Goal: Task Accomplishment & Management: Manage account settings

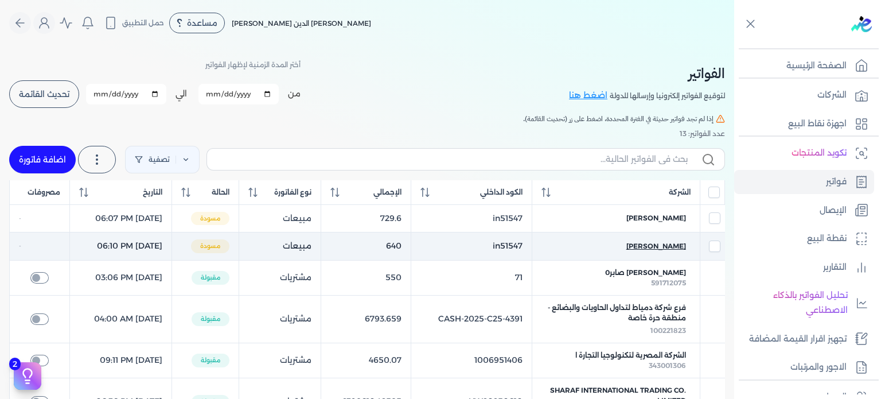
click at [675, 247] on span "[PERSON_NAME]" at bounding box center [656, 246] width 60 height 10
checkbox input "false"
checkbox input "true"
select select "EGP"
select select "B"
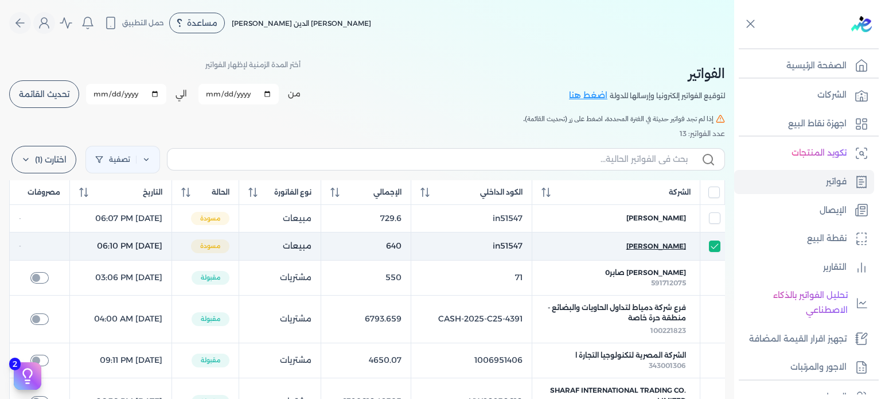
select select "EGS"
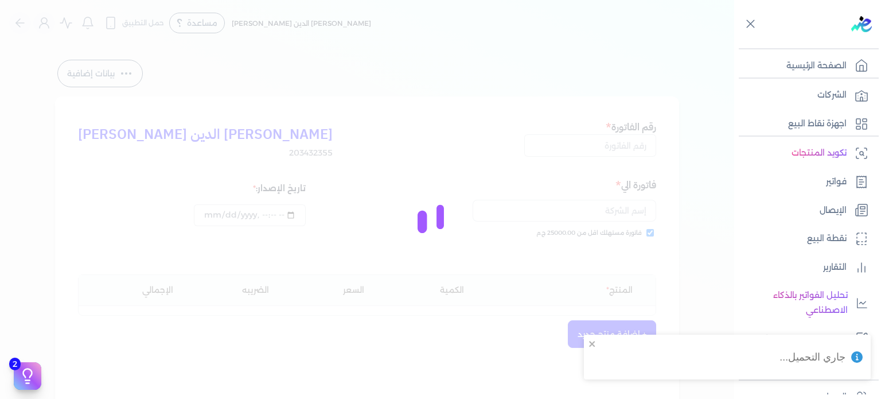
type input "in51547"
checkbox input "true"
type input "[DATE]T18:10:14"
type input "[DATE]"
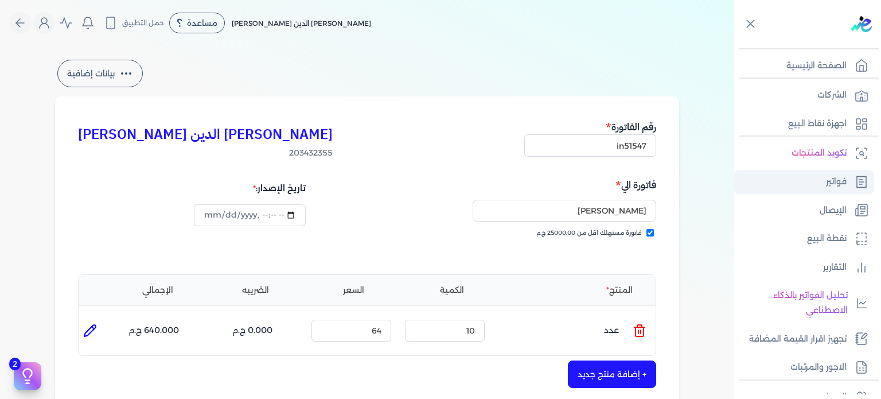
click at [835, 178] on p "فواتير" at bounding box center [836, 181] width 21 height 15
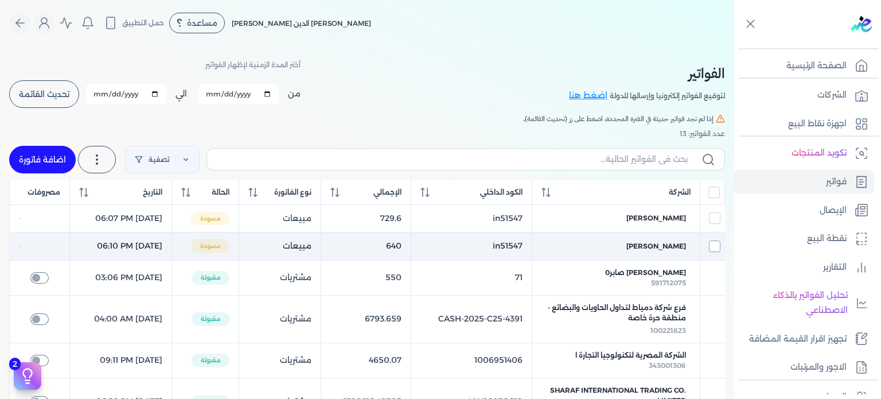
click at [715, 247] on input "checkbox" at bounding box center [714, 245] width 11 height 11
checkbox input "true"
checkbox input "false"
checkbox input "true"
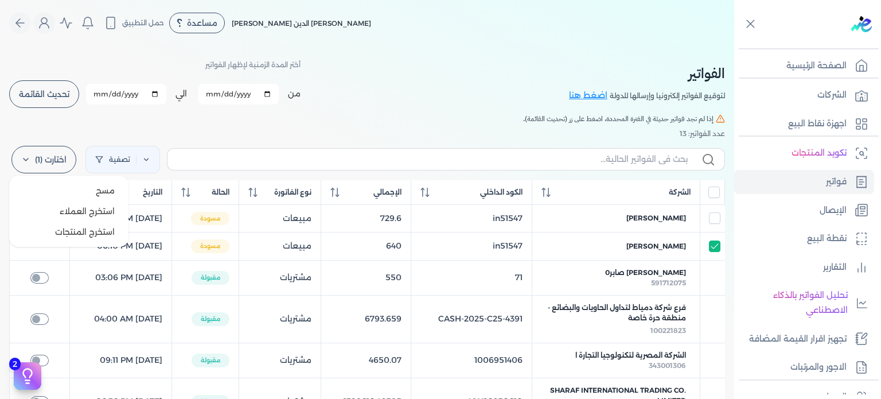
click at [53, 152] on label "اختارت (1)" at bounding box center [43, 160] width 65 height 28
click at [69, 190] on button "مسح" at bounding box center [69, 190] width 110 height 21
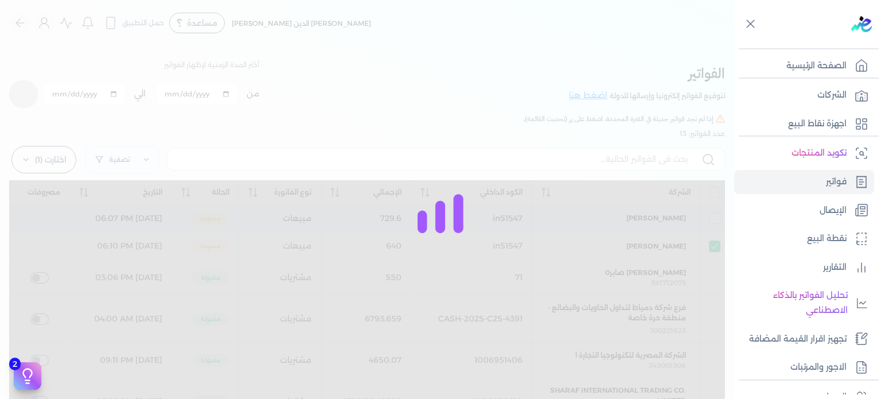
checkbox input "false"
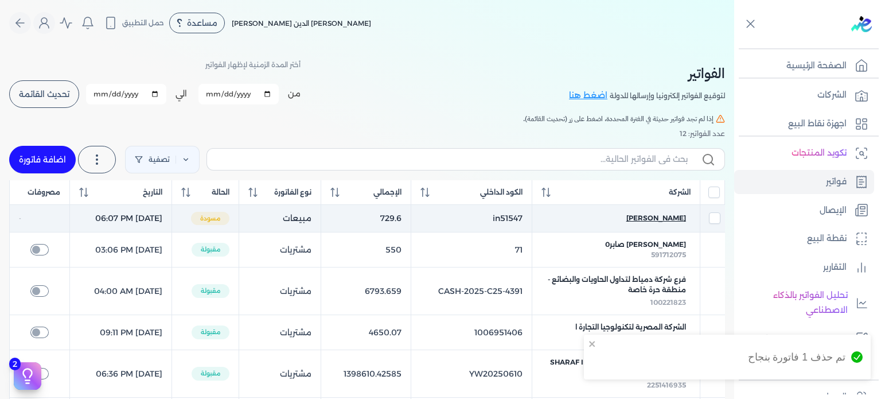
click at [672, 220] on span "[PERSON_NAME]" at bounding box center [656, 218] width 60 height 10
select select "EGP"
select select "B"
select select "EGS"
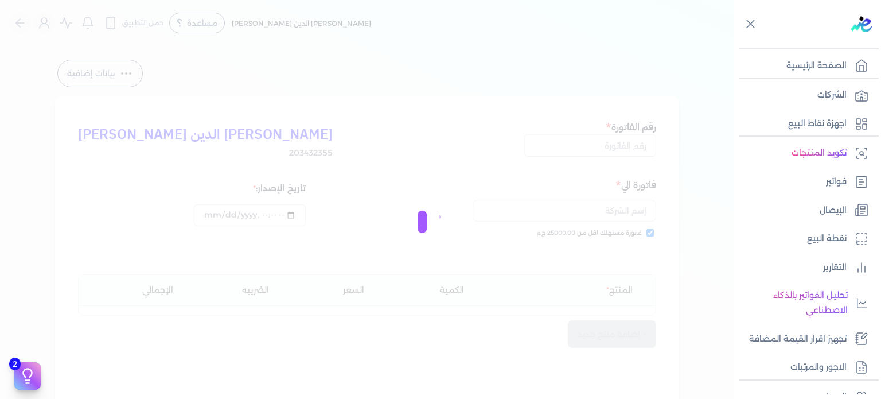
type input "in51547"
checkbox input "true"
type input "[DATE]T18:07:22"
type input "[DATE]"
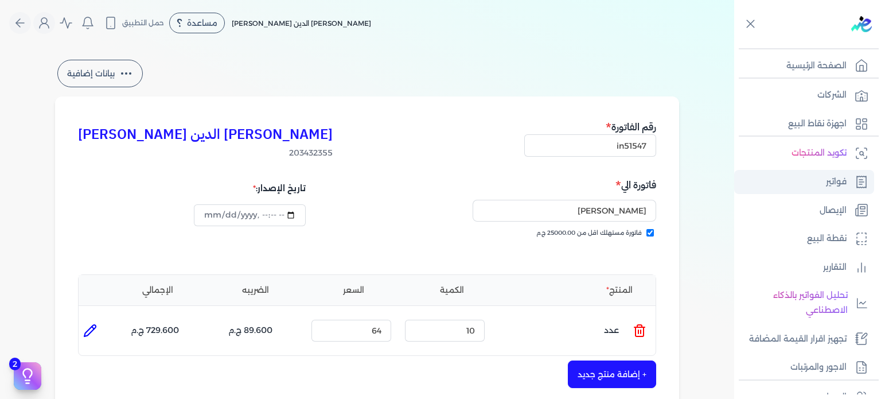
click at [837, 176] on p "فواتير" at bounding box center [836, 181] width 21 height 15
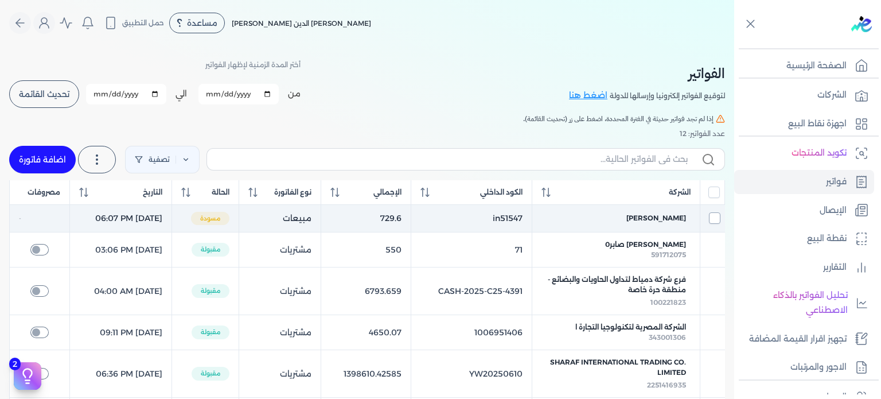
click at [713, 221] on input "checkbox" at bounding box center [714, 217] width 11 height 11
checkbox input "true"
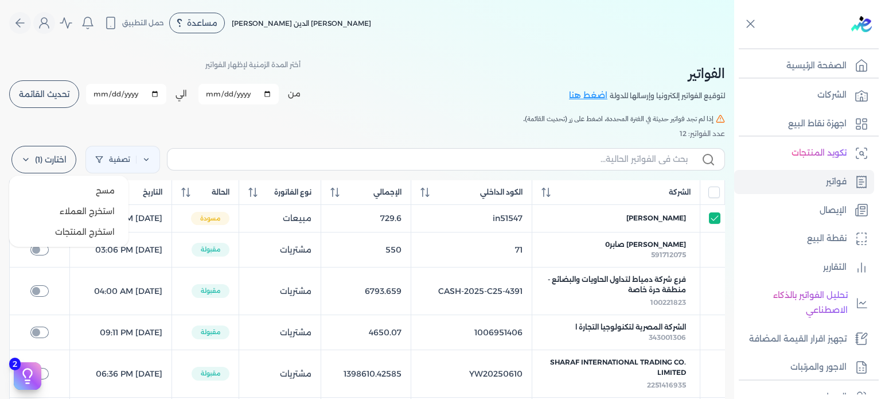
click at [30, 159] on icon at bounding box center [25, 159] width 9 height 9
click at [65, 179] on ul "مسح استخرج العملاء استخرج المنتجات" at bounding box center [68, 211] width 119 height 71
click at [75, 188] on button "مسح" at bounding box center [69, 190] width 110 height 21
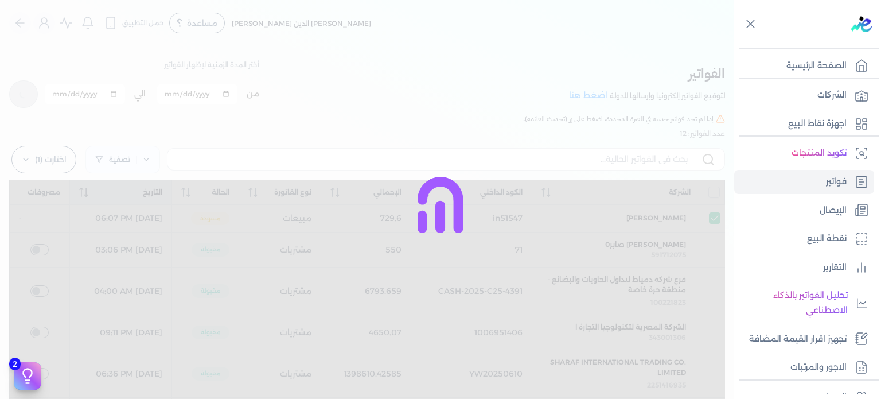
checkbox input "false"
